Goal: Use online tool/utility: Utilize a website feature to perform a specific function

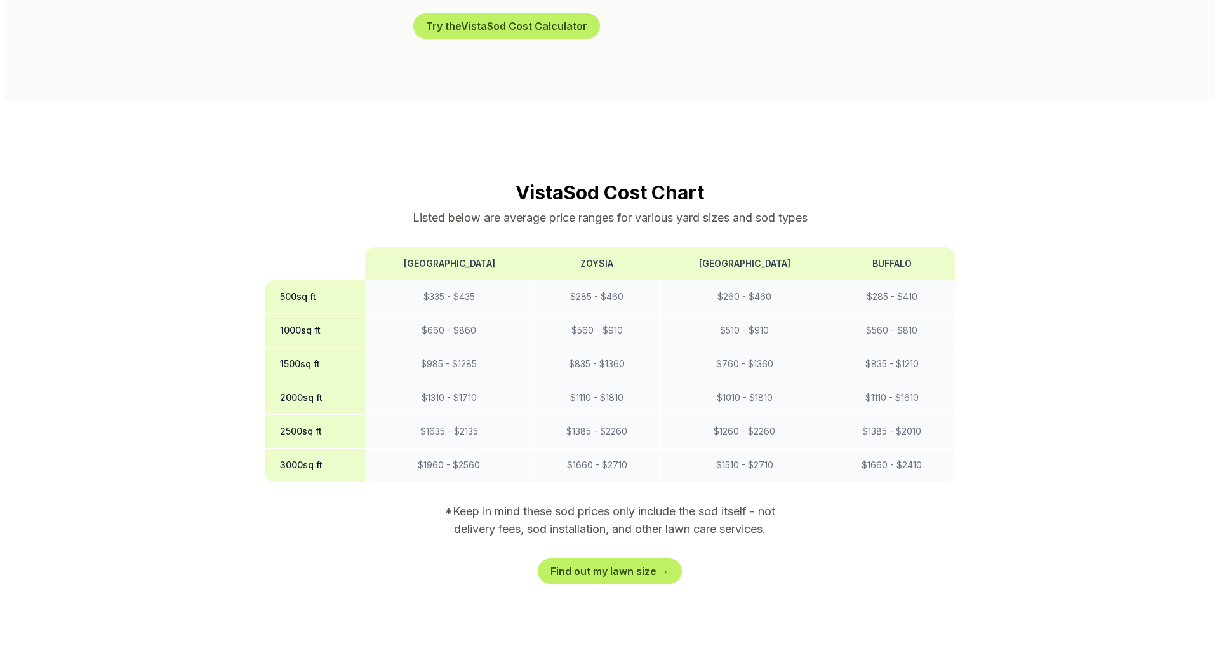
scroll to position [952, 0]
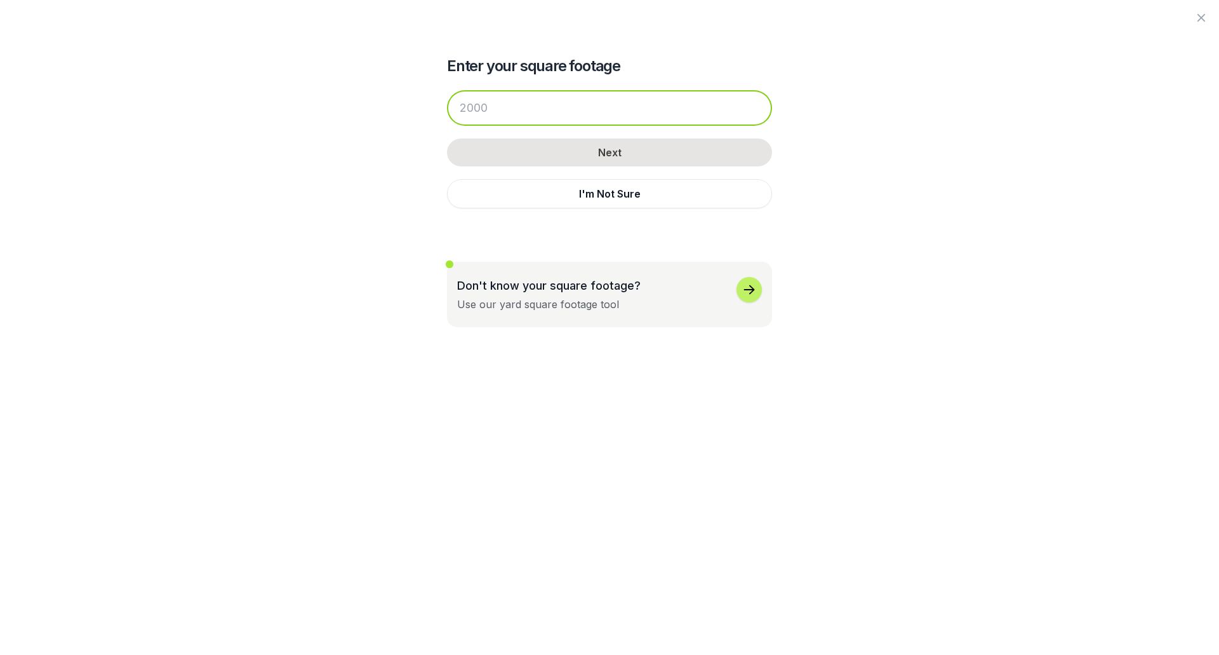
click at [502, 126] on input "number" at bounding box center [609, 108] width 325 height 36
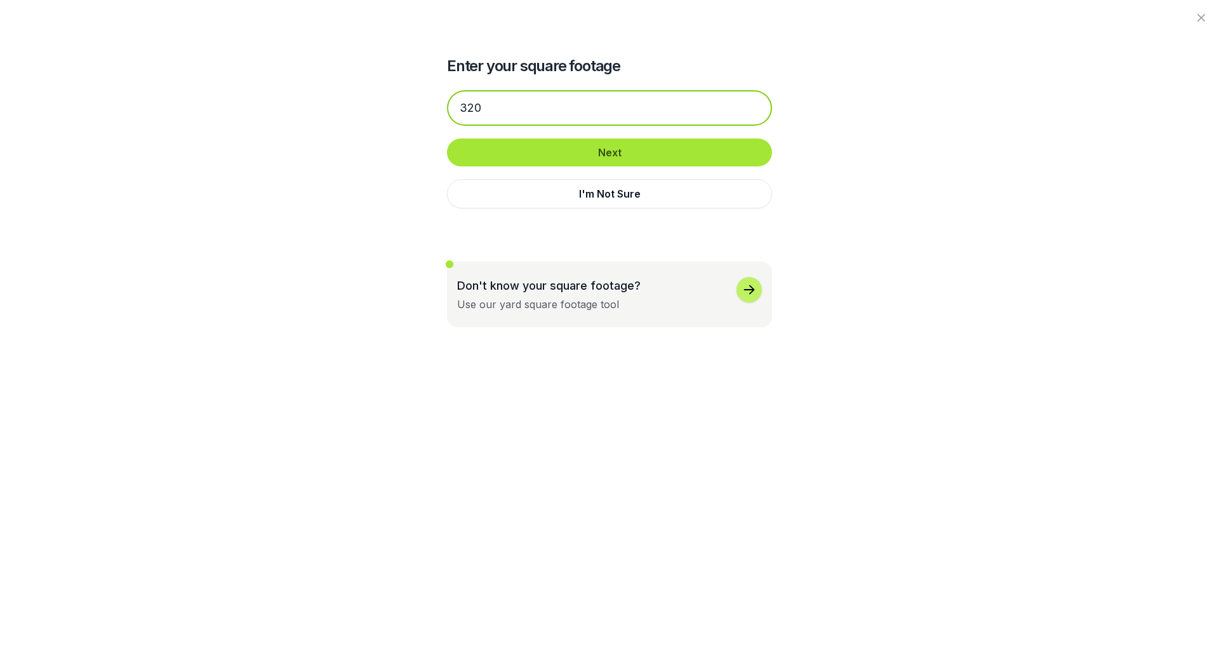
type input "320"
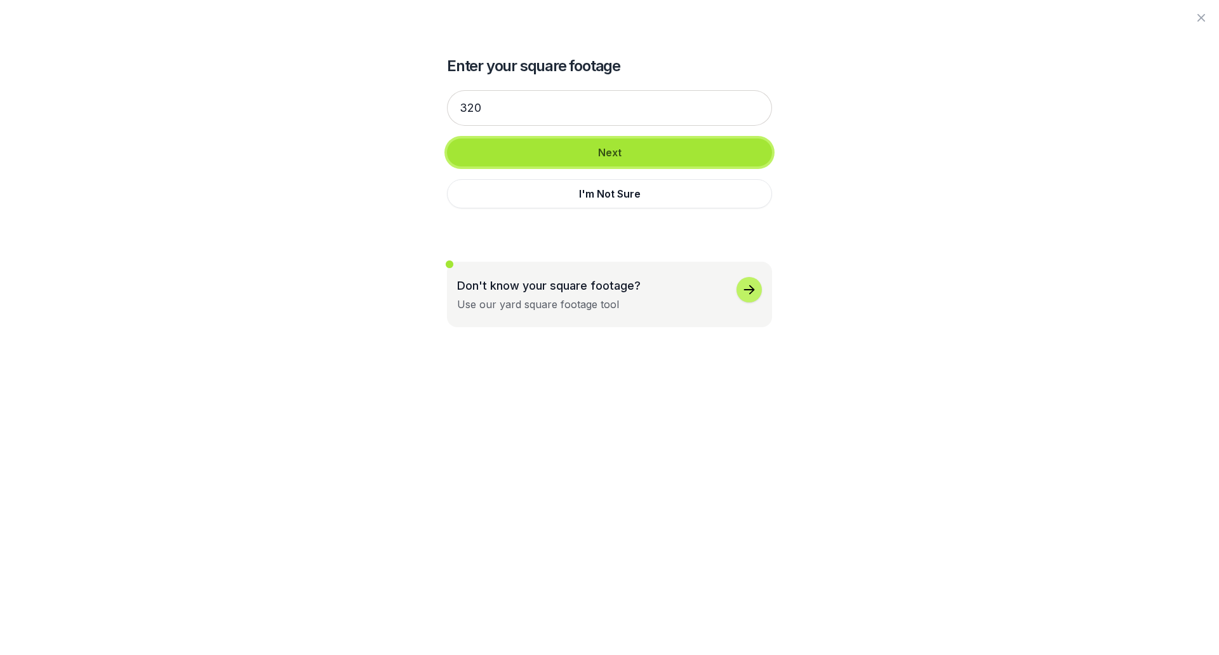
click at [587, 166] on button "Next" at bounding box center [609, 152] width 325 height 28
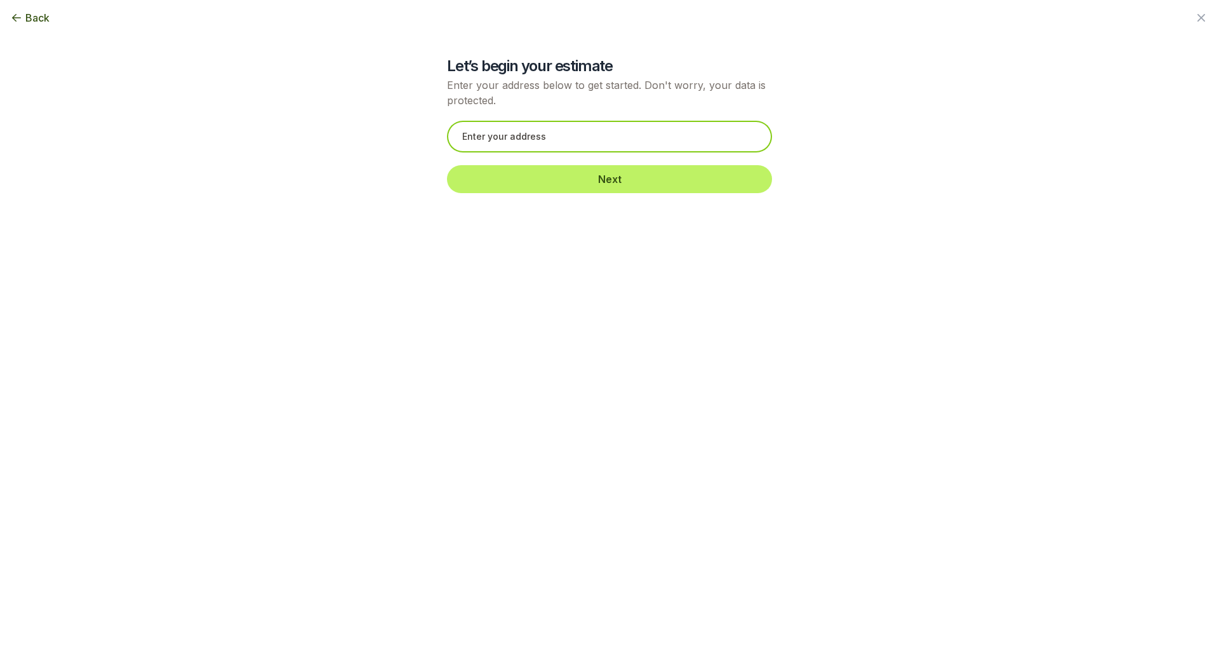
click at [512, 152] on input "text" at bounding box center [609, 137] width 325 height 32
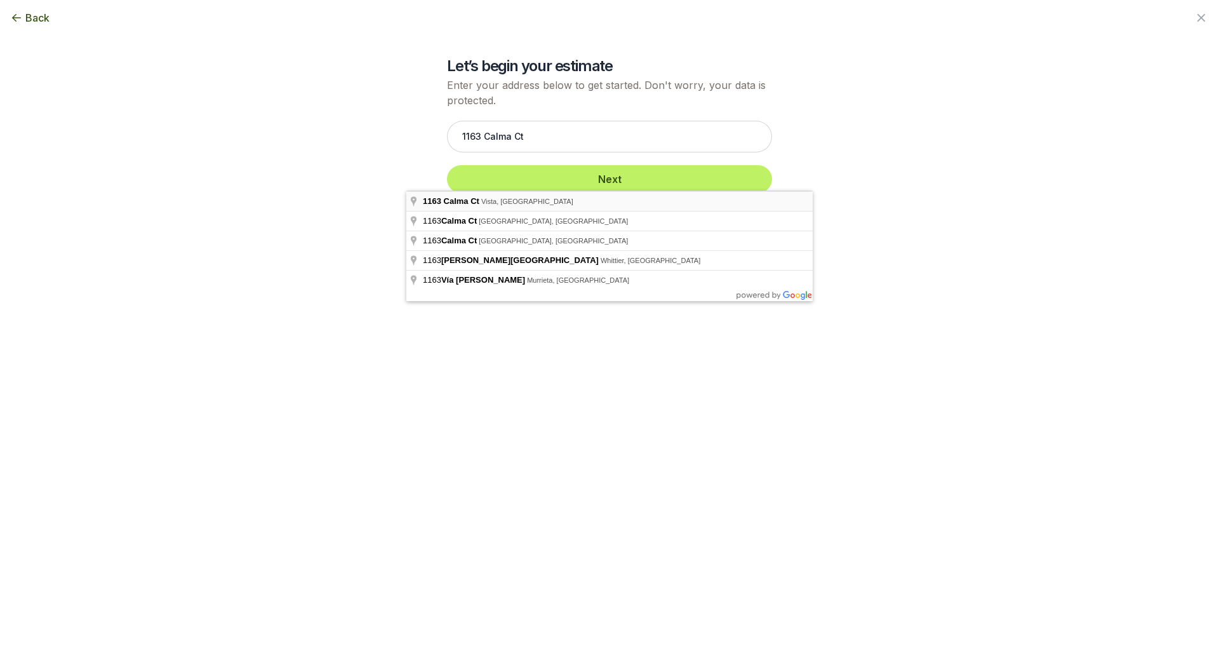
type input "1163 Calma Ct, Vista, CA"
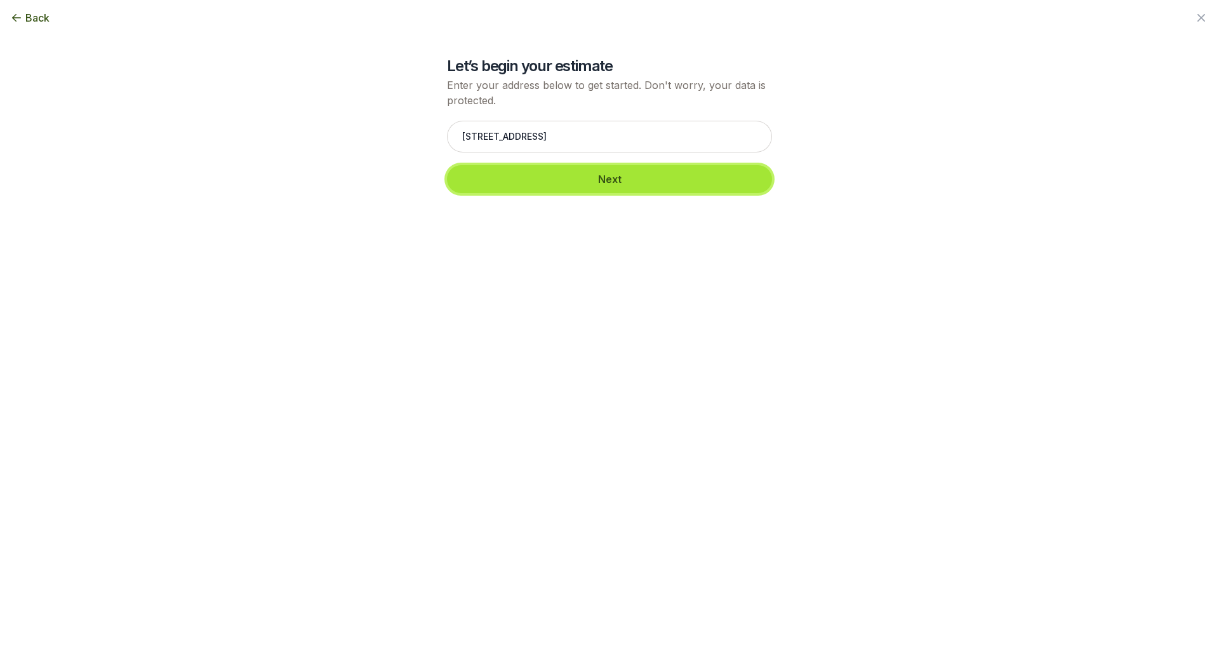
click at [599, 193] on button "Next" at bounding box center [609, 179] width 325 height 28
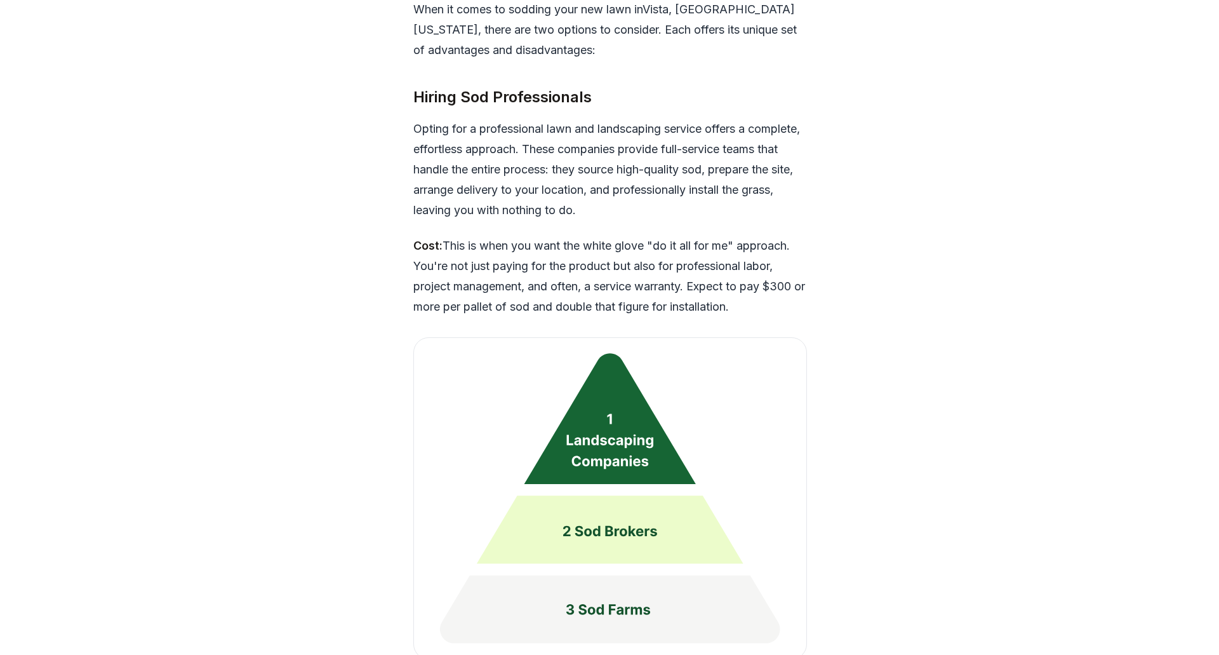
scroll to position [2963, 0]
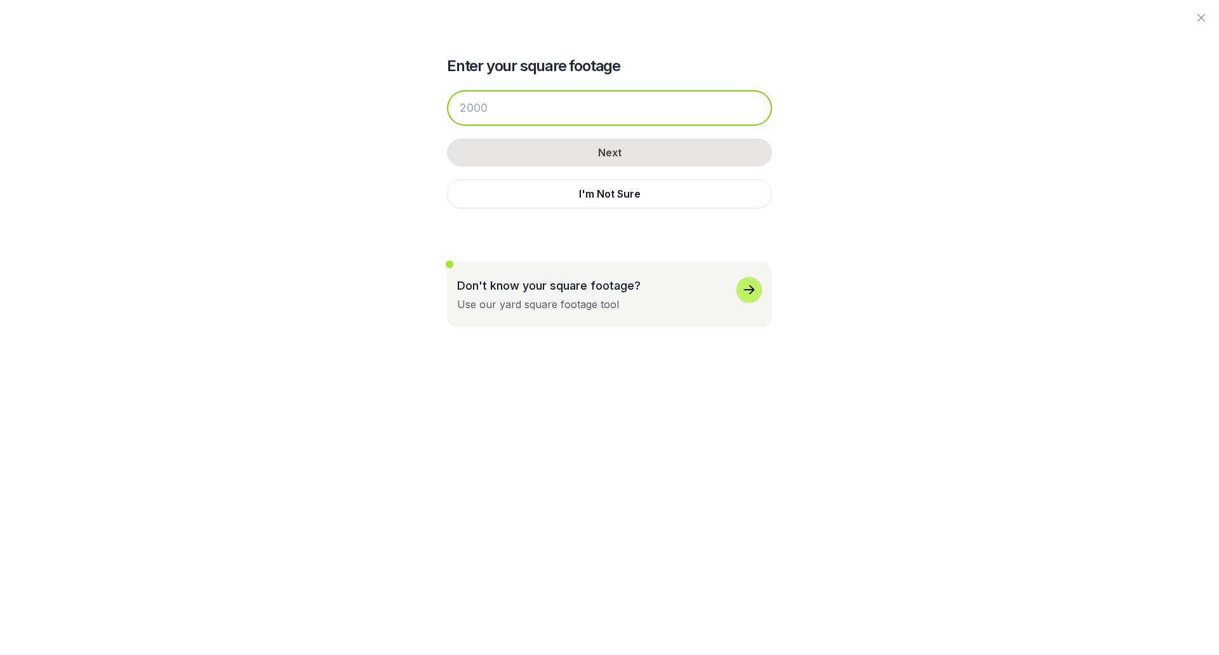
click at [485, 126] on input "number" at bounding box center [609, 108] width 325 height 36
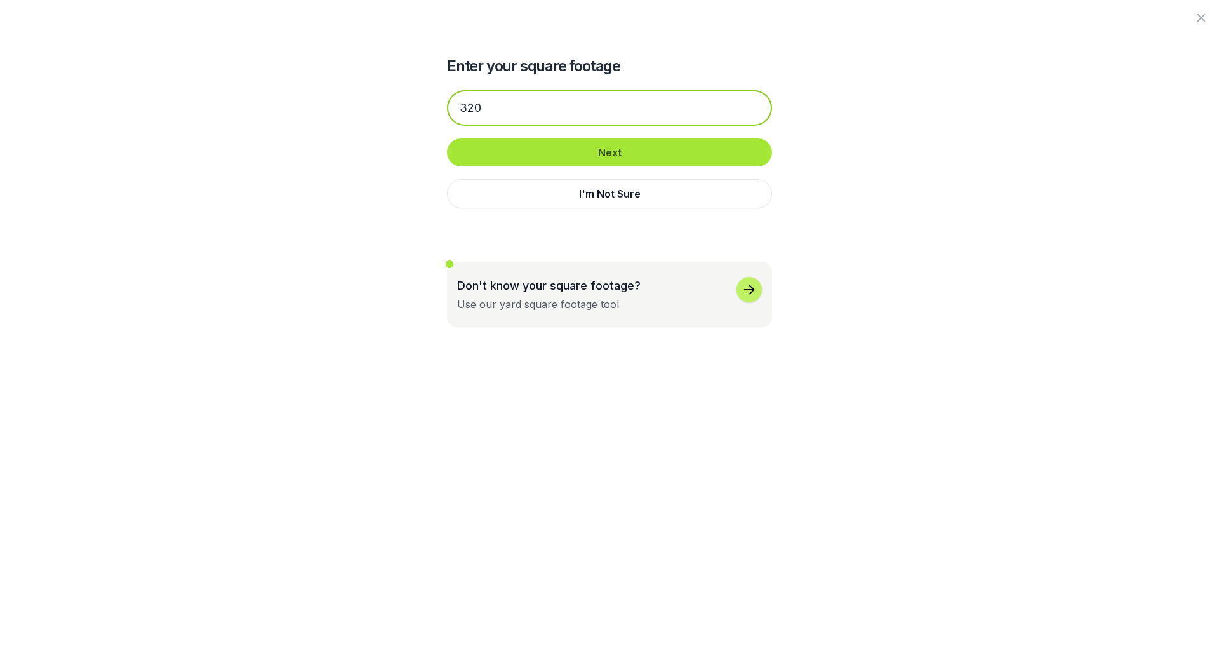
type input "320"
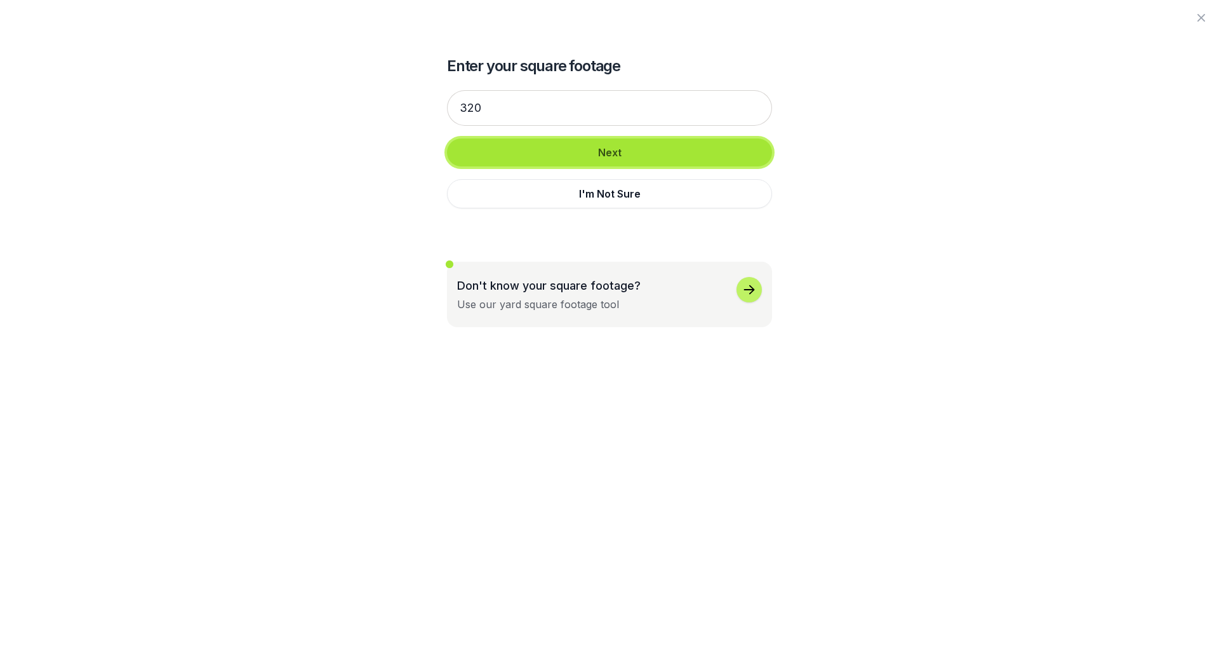
click at [516, 166] on button "Next" at bounding box center [609, 152] width 325 height 28
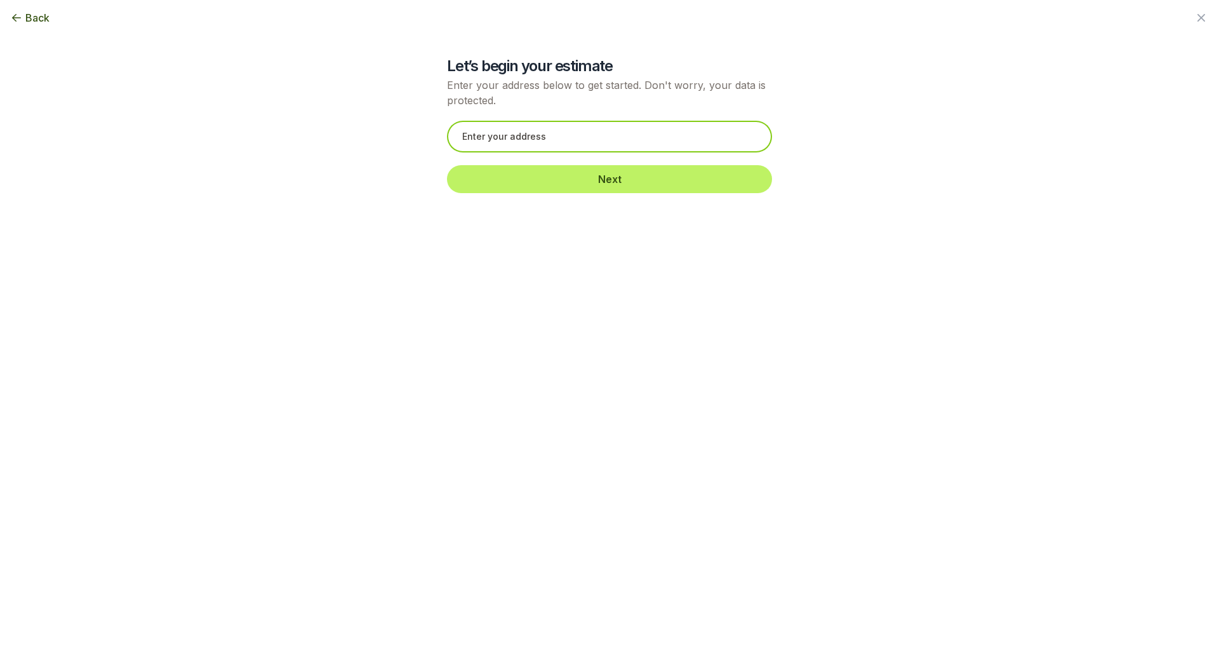
click at [494, 152] on input "text" at bounding box center [609, 137] width 325 height 32
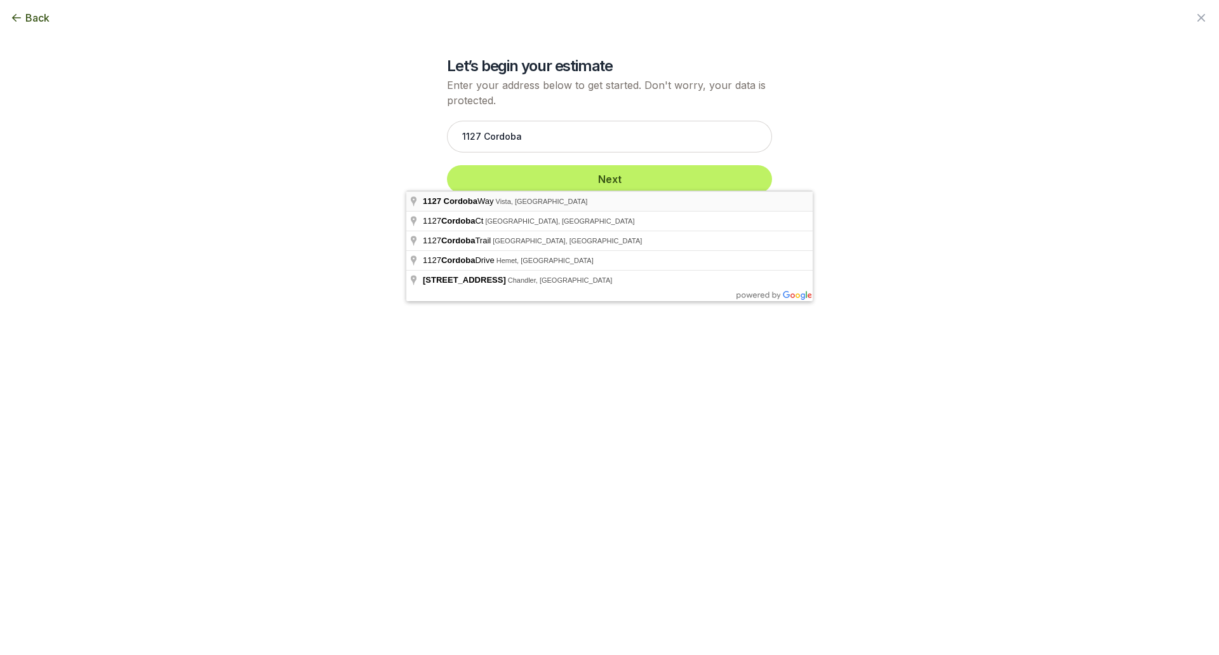
type input "[STREET_ADDRESS]"
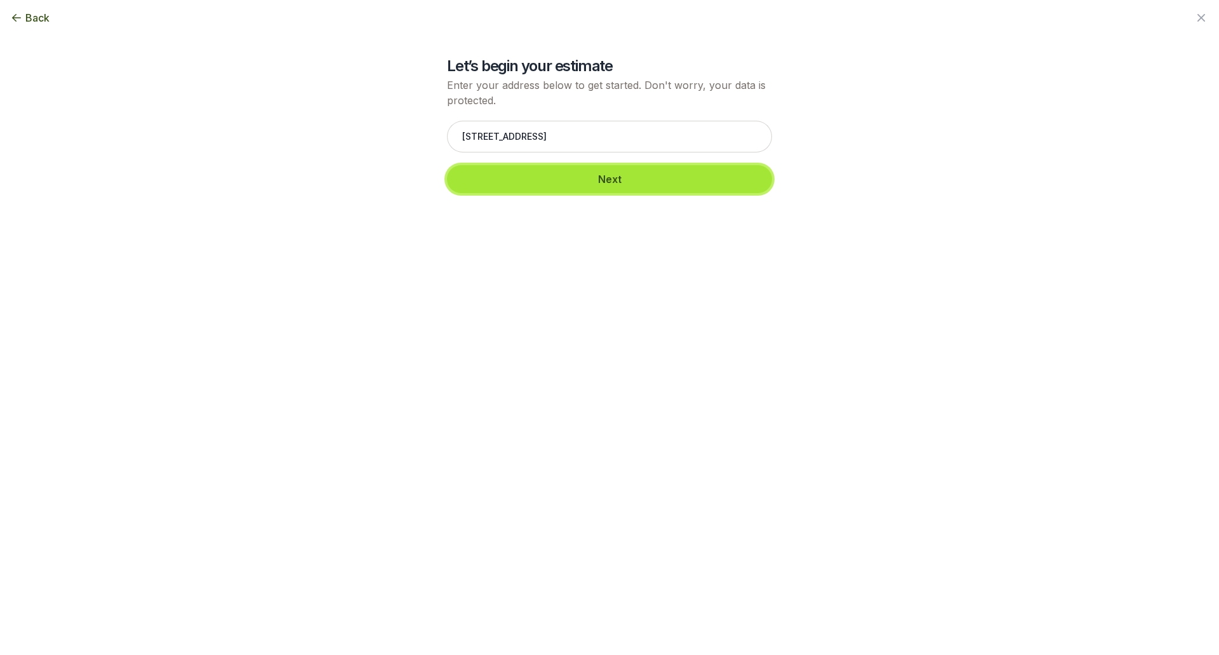
click at [622, 193] on button "Next" at bounding box center [609, 179] width 325 height 28
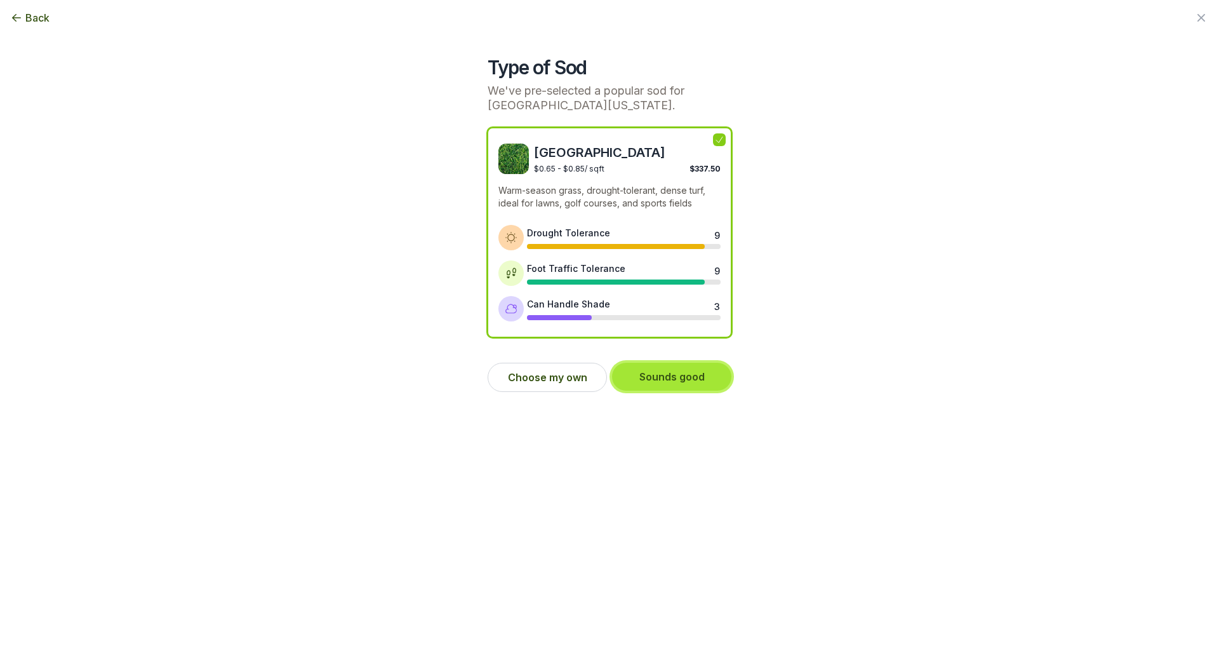
click at [676, 390] on button "Sounds good" at bounding box center [671, 377] width 119 height 28
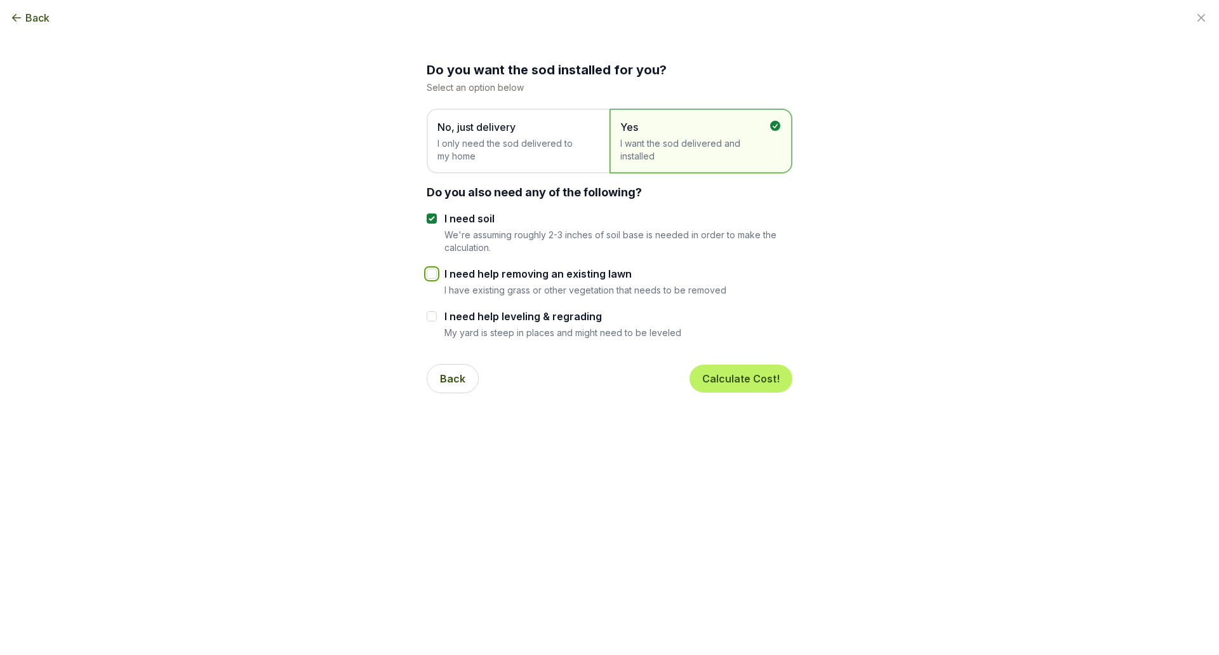
click at [427, 279] on input "I need help removing an existing lawn" at bounding box center [432, 274] width 10 height 10
checkbox input "true"
click at [380, 394] on div "Do you want the sod installed for you? Select an option below No, just delivery…" at bounding box center [609, 201] width 691 height 403
click at [427, 321] on input "I need help leveling & regrading" at bounding box center [432, 316] width 10 height 10
checkbox input "true"
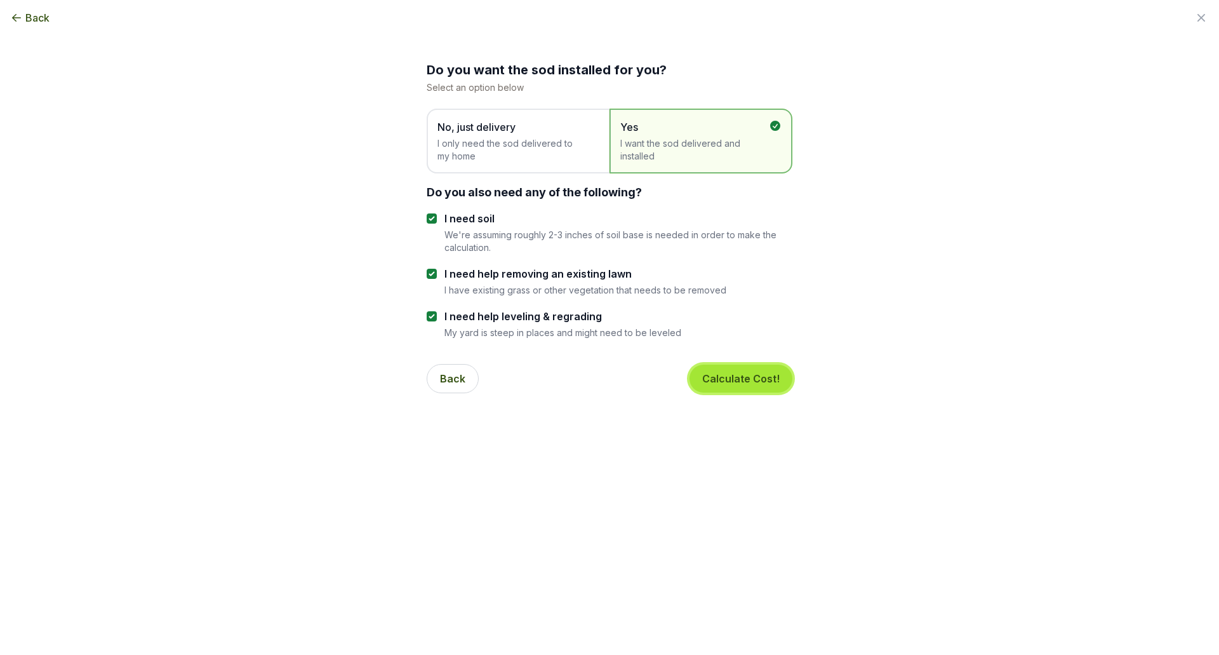
click at [748, 392] on button "Calculate Cost!" at bounding box center [740, 378] width 103 height 28
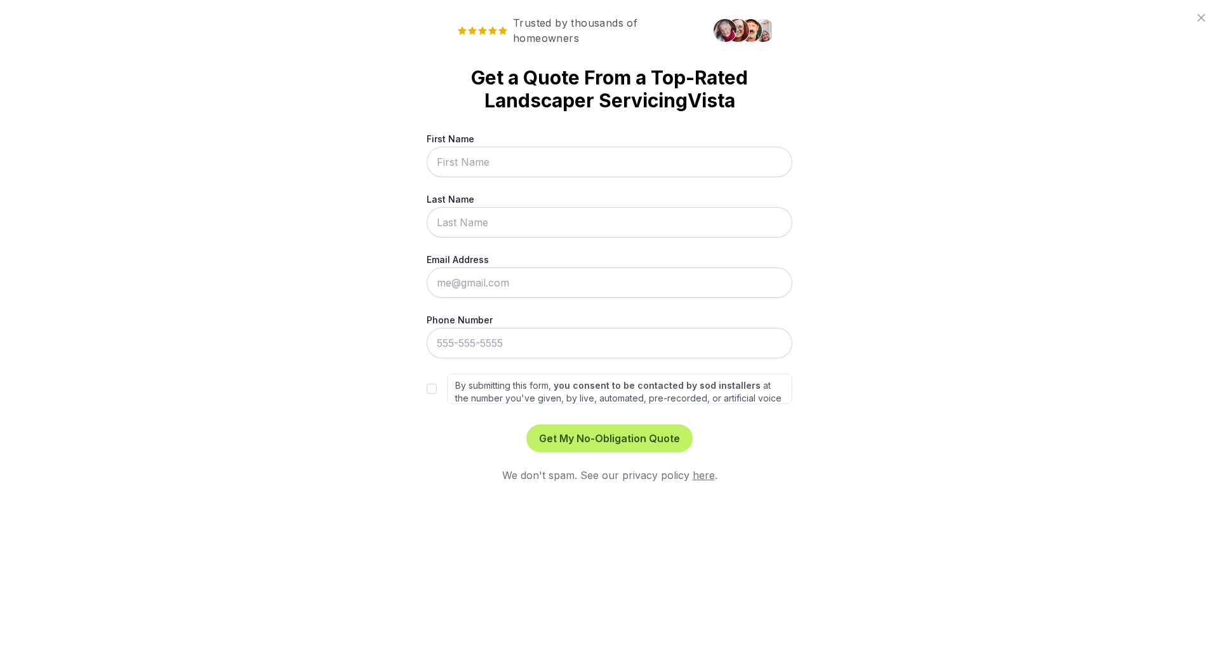
click at [748, 390] on strong "you consent to be contacted by sod installers" at bounding box center [657, 385] width 207 height 11
click at [437, 394] on input "By submitting this form, you consent to be contacted by sod installers at the n…" at bounding box center [432, 388] width 10 height 10
checkbox input "true"
click at [486, 177] on input "First Name" at bounding box center [610, 162] width 366 height 30
type input "Bill"
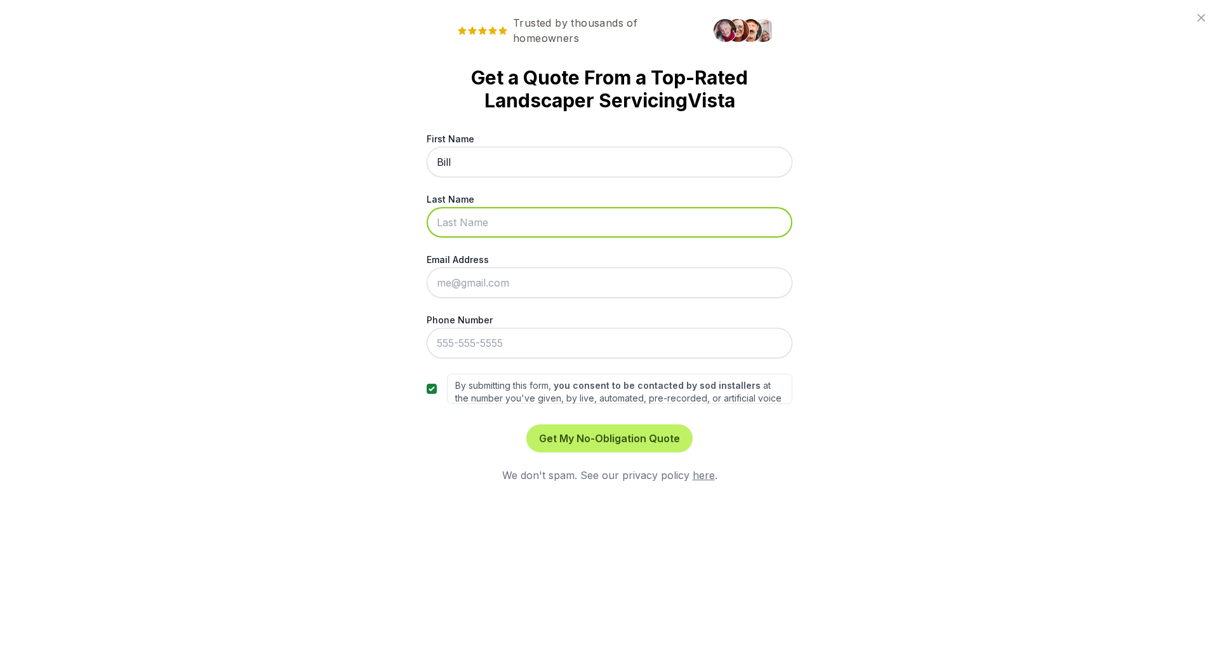
type input "[GEOGRAPHIC_DATA]"
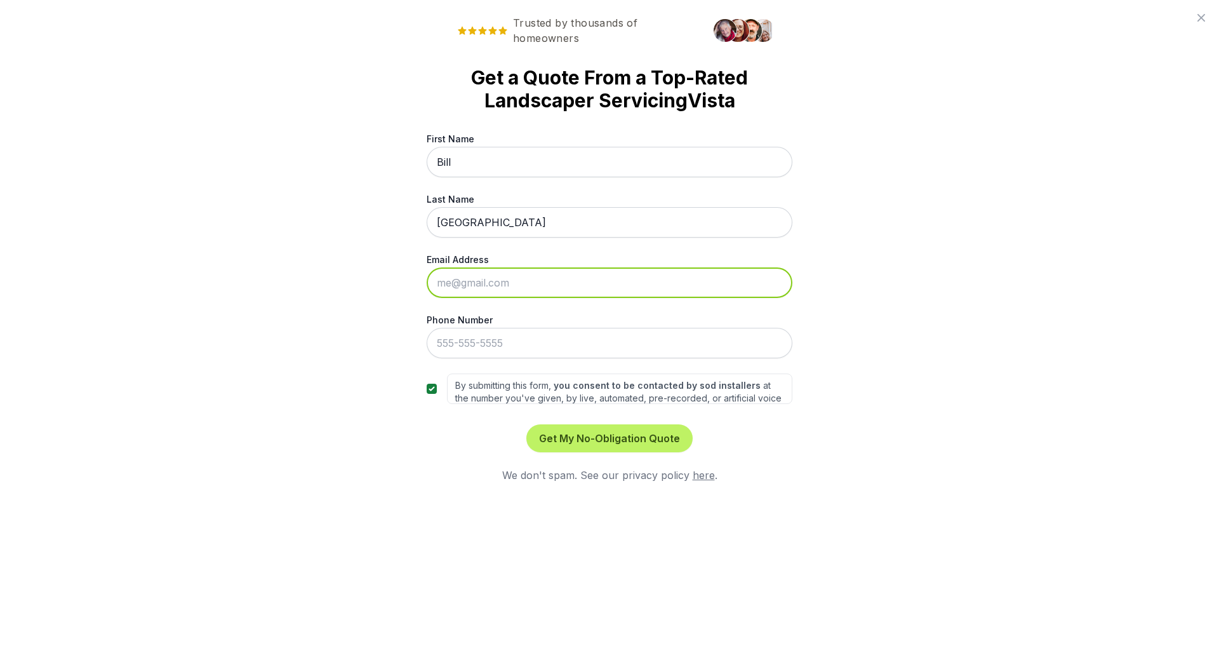
type input "[EMAIL_ADDRESS][DOMAIN_NAME]"
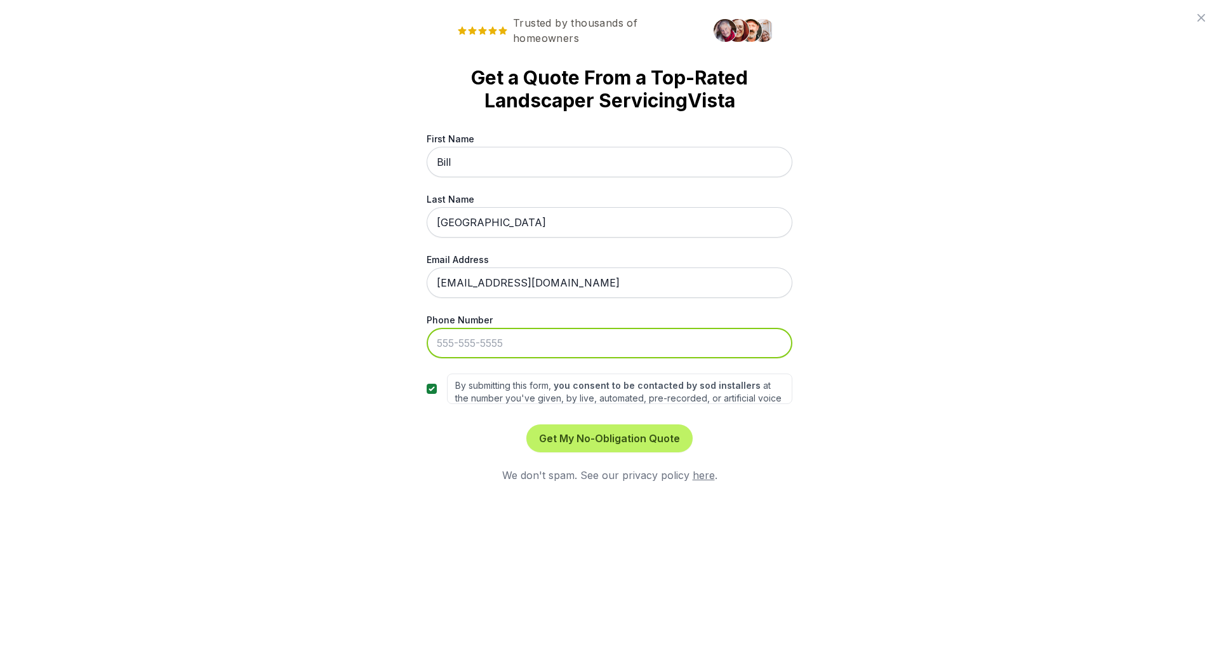
type input "[PHONE_NUMBER]"
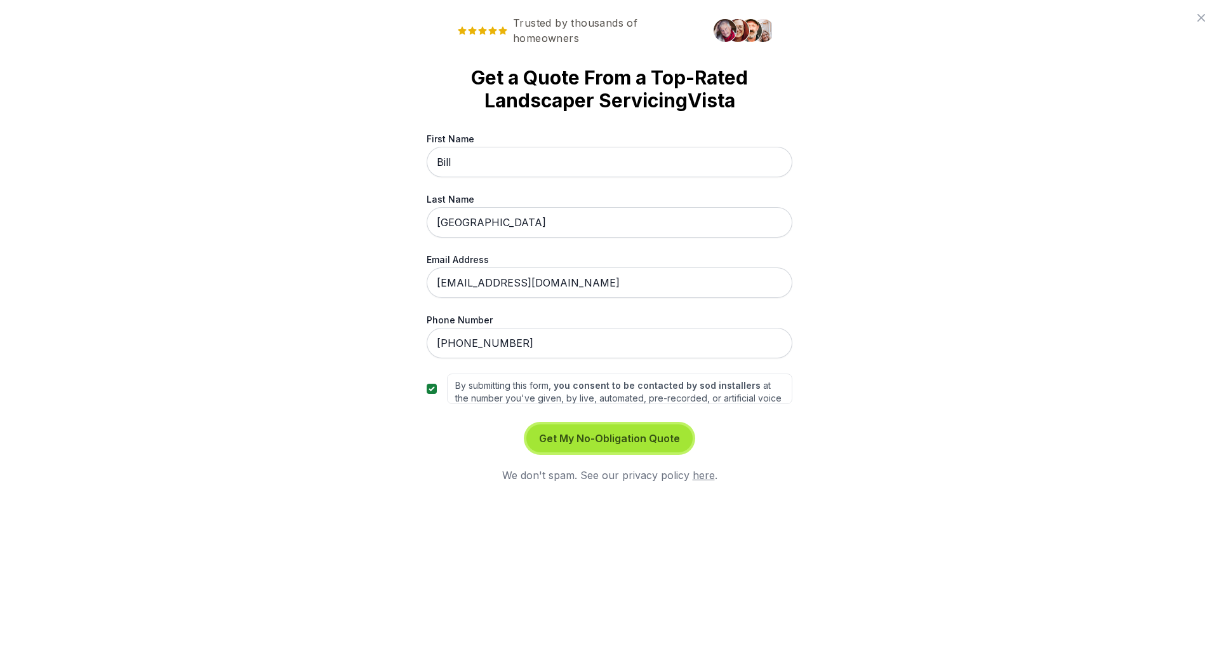
click at [618, 452] on button "Get My No-Obligation Quote" at bounding box center [609, 438] width 166 height 28
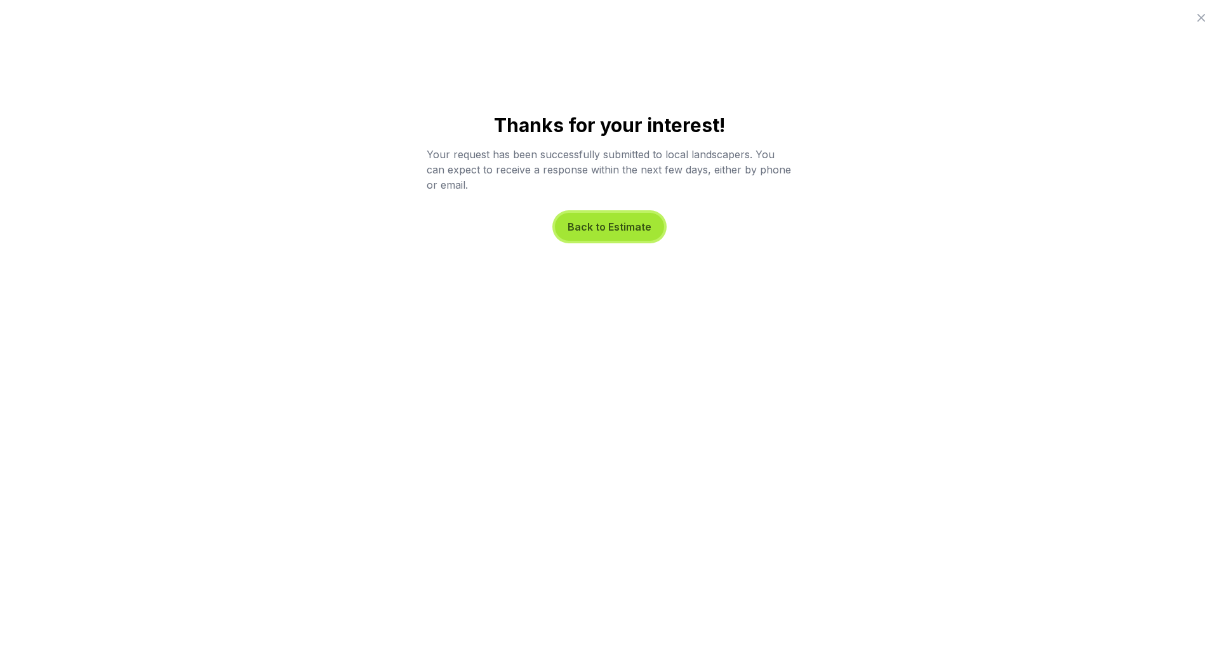
click at [637, 241] on button "Back to Estimate" at bounding box center [609, 227] width 109 height 28
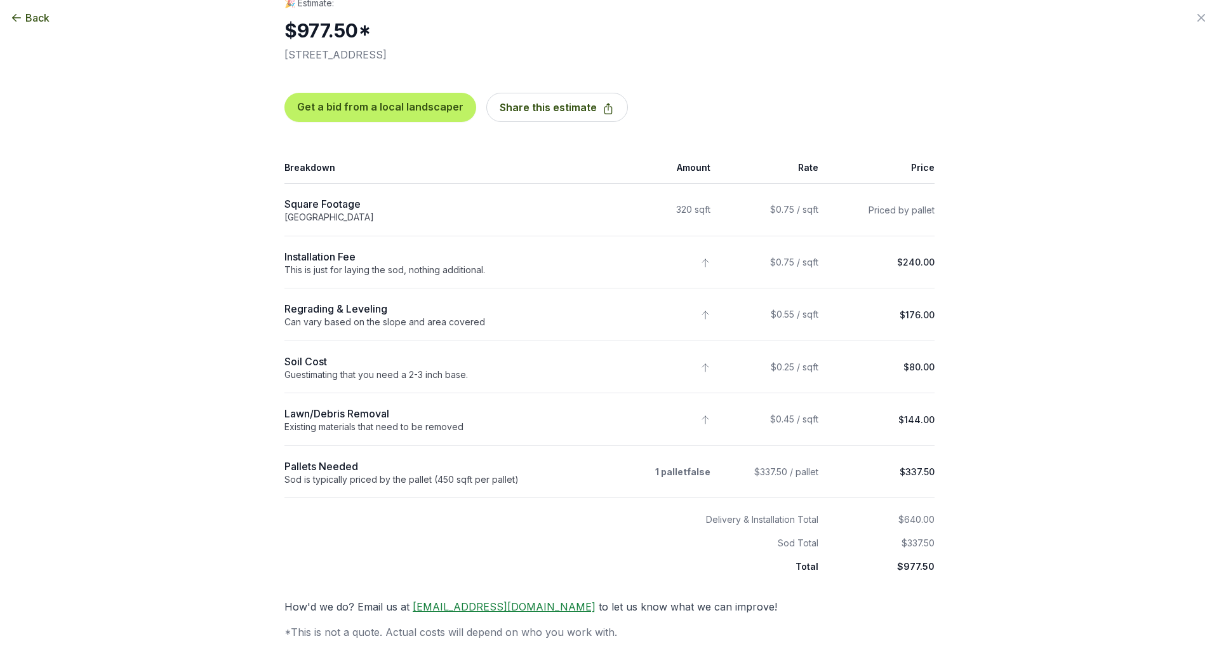
scroll to position [204, 0]
